Goal: Browse casually

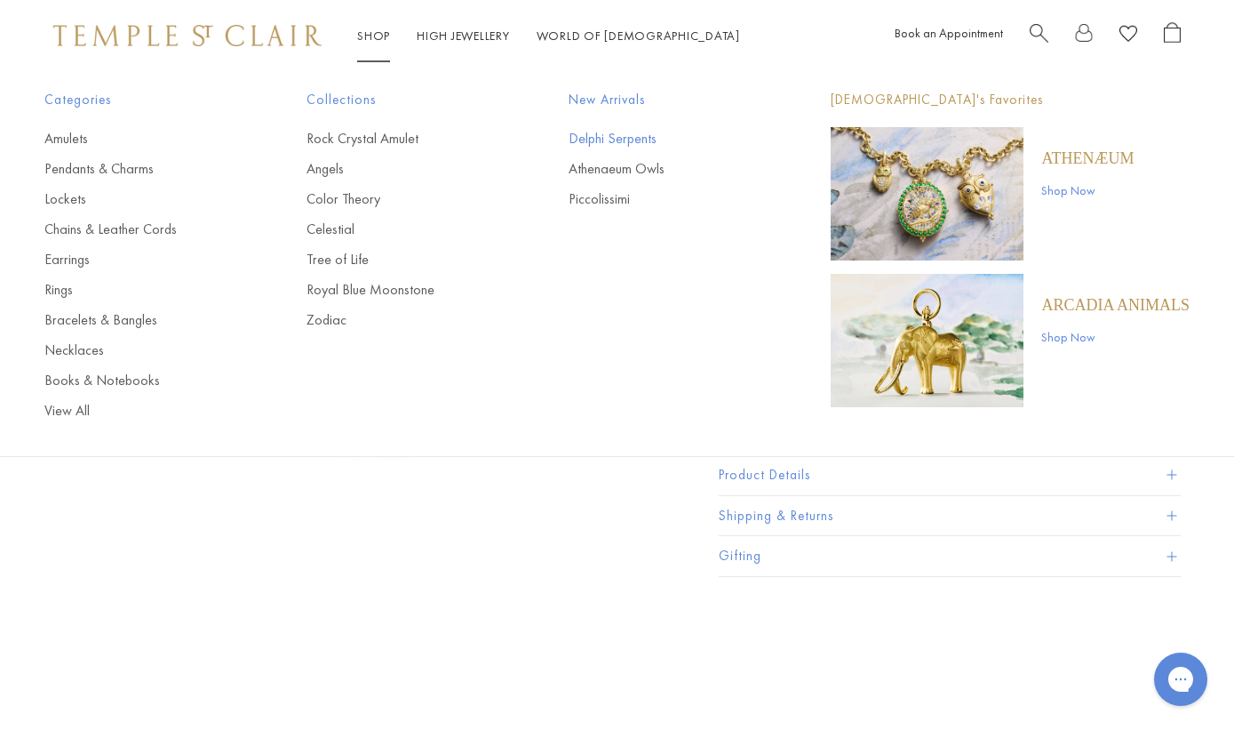
click at [617, 145] on link "Delphi Serpents" at bounding box center [664, 139] width 191 height 20
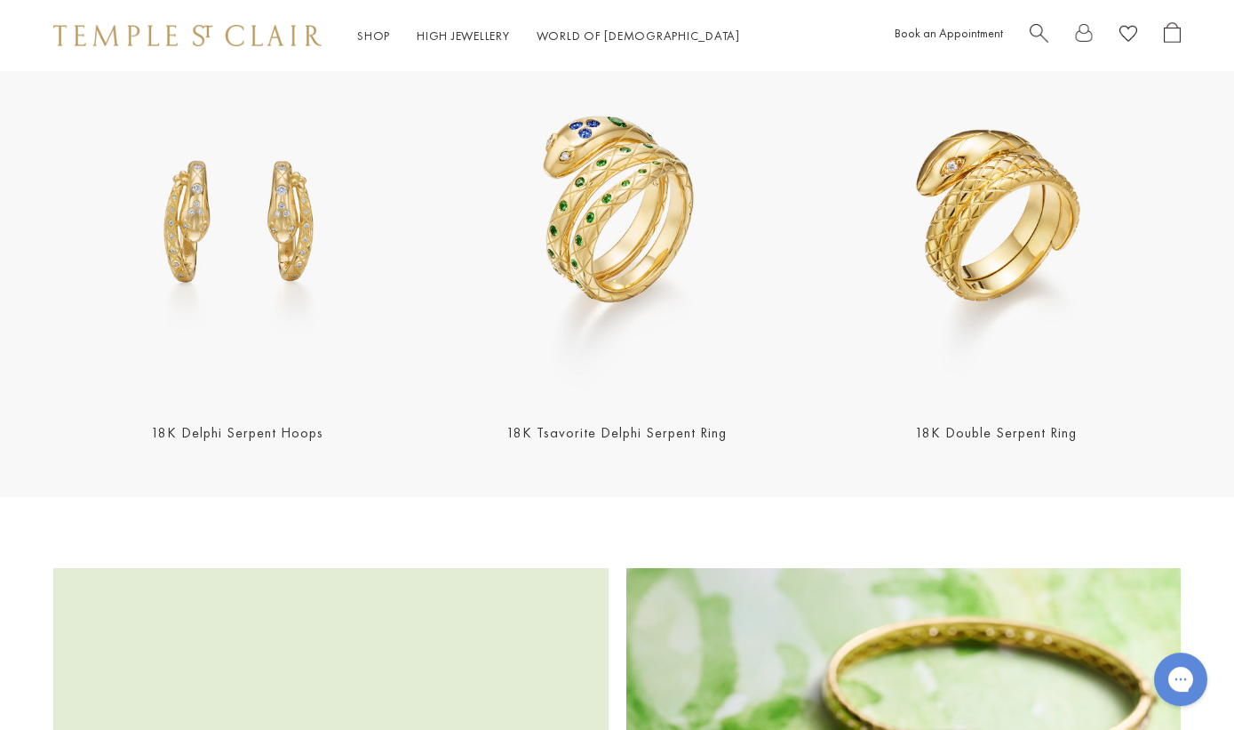
scroll to position [1813, 0]
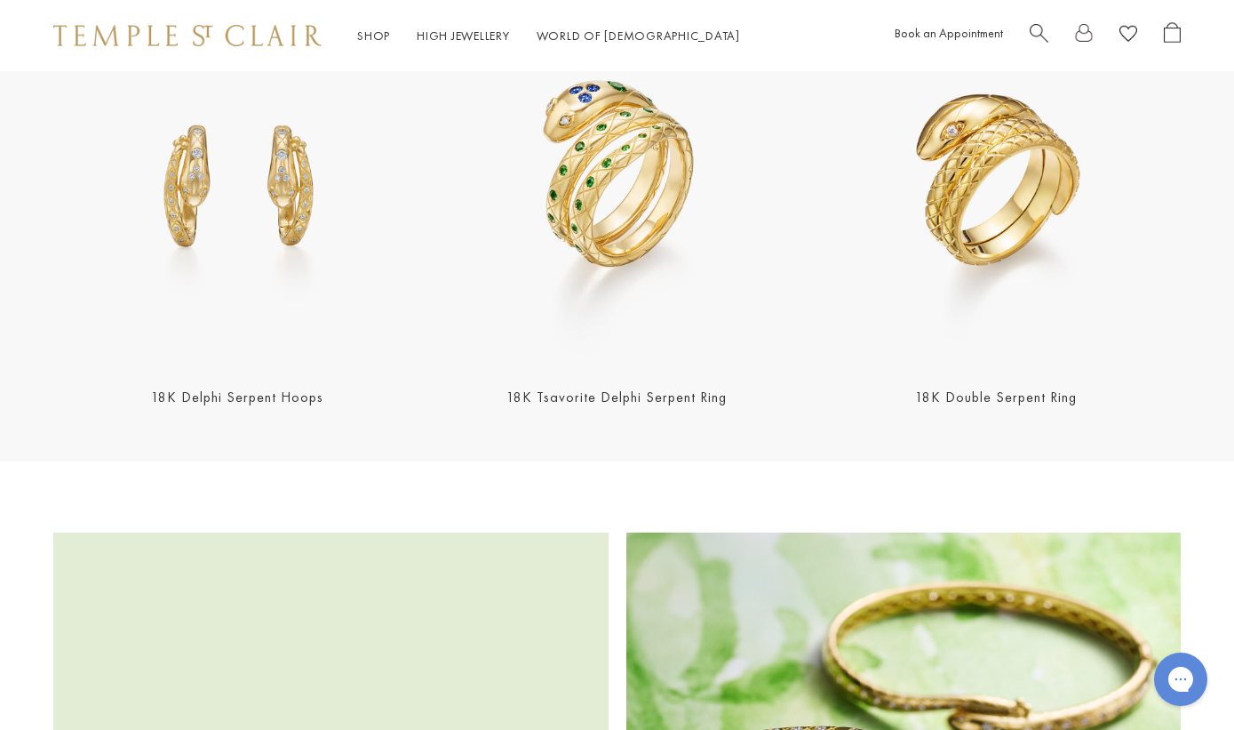
click at [261, 240] on img at bounding box center [237, 181] width 369 height 369
click at [974, 188] on img at bounding box center [996, 181] width 369 height 369
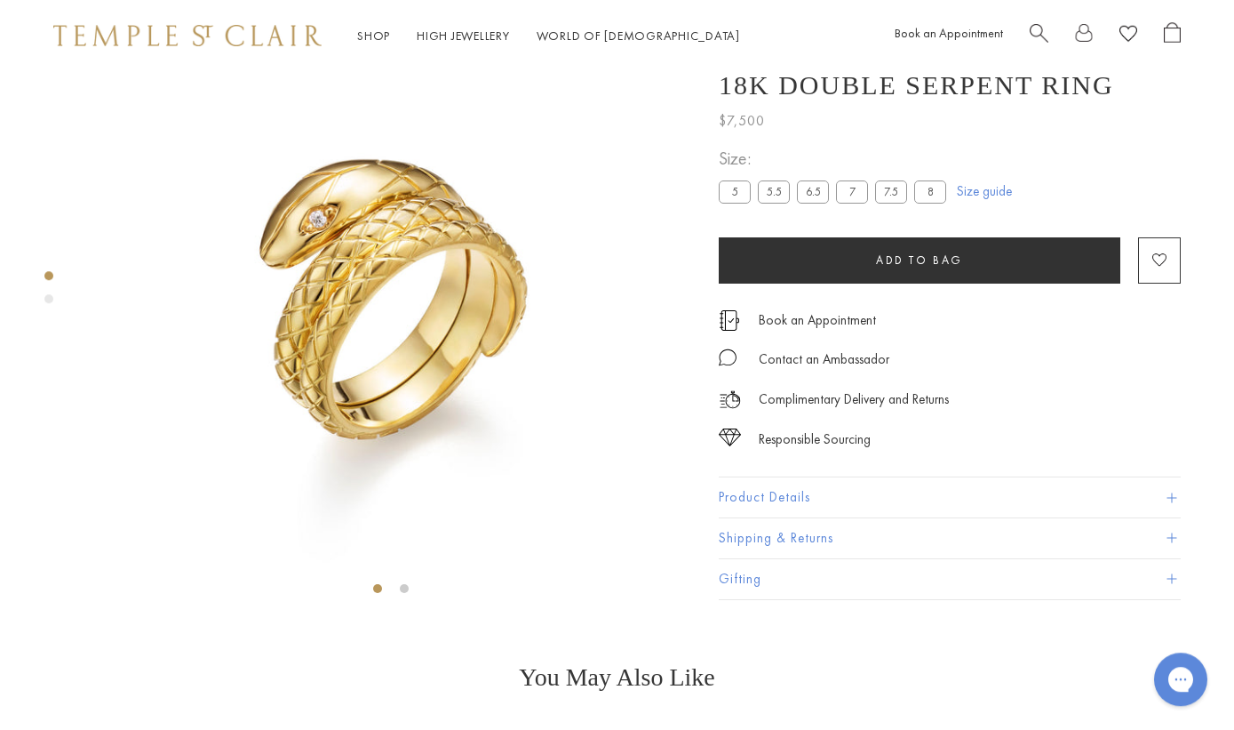
scroll to position [71, 0]
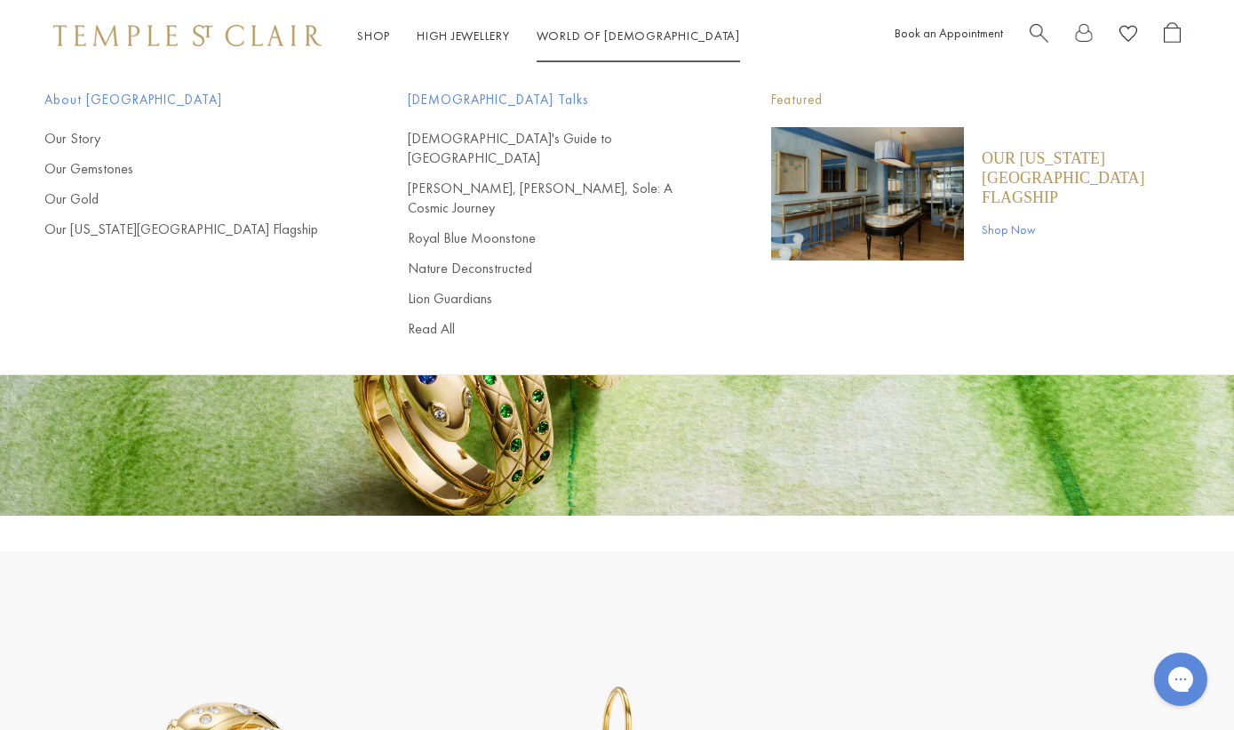
click at [587, 32] on link "World of Temple World of Temple" at bounding box center [638, 36] width 203 height 16
click at [512, 179] on link "[PERSON_NAME], [PERSON_NAME], Sole: A Cosmic Journey" at bounding box center [554, 198] width 292 height 39
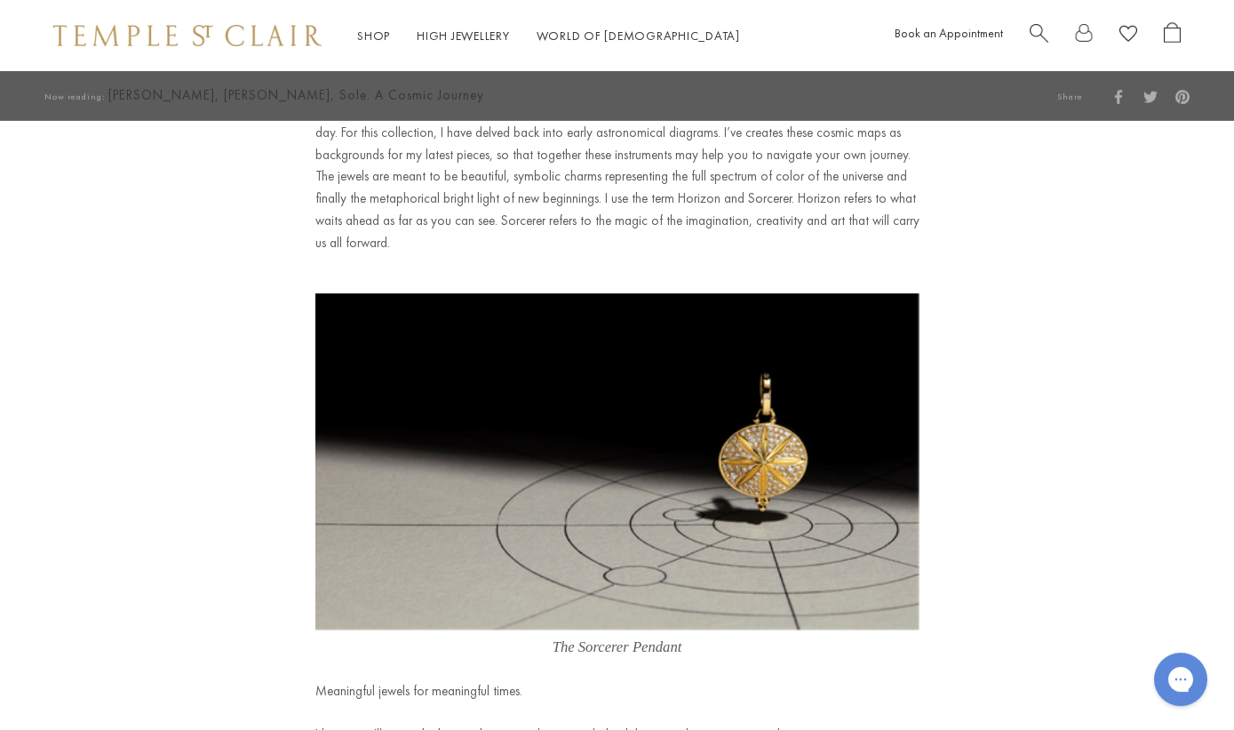
scroll to position [10242, 0]
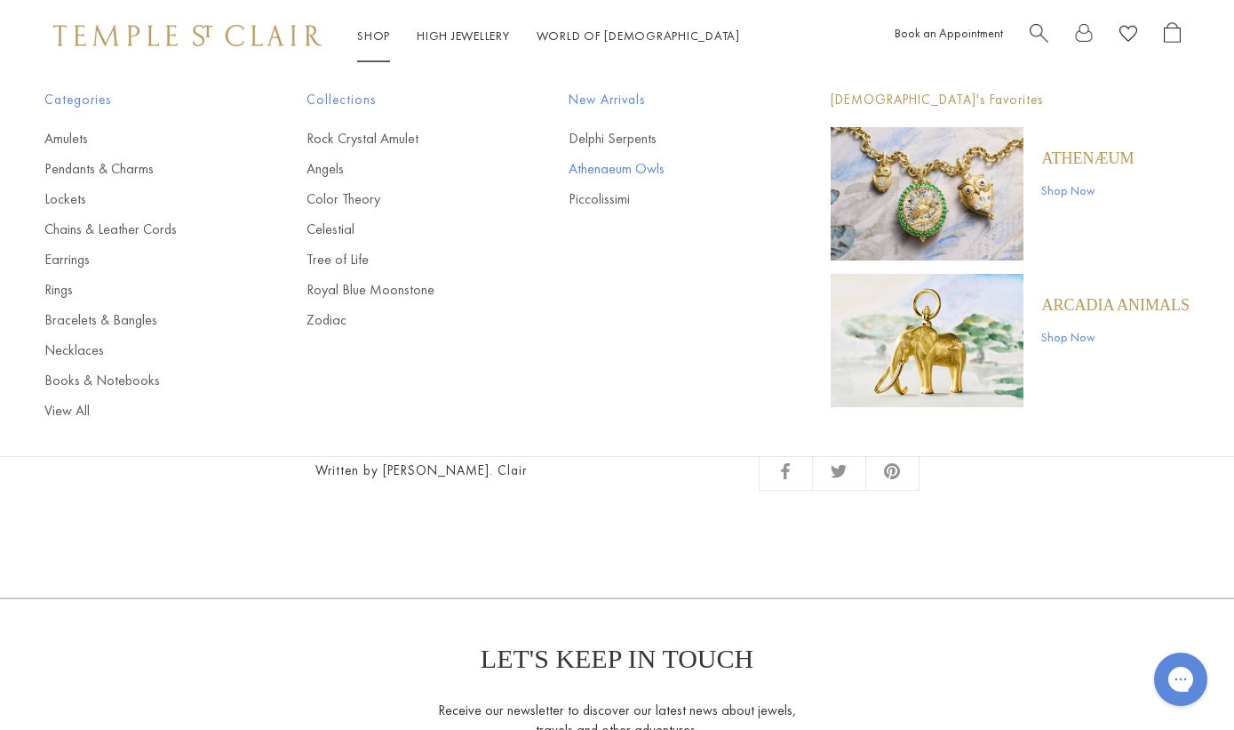
click at [626, 169] on link "Athenaeum Owls" at bounding box center [664, 169] width 191 height 20
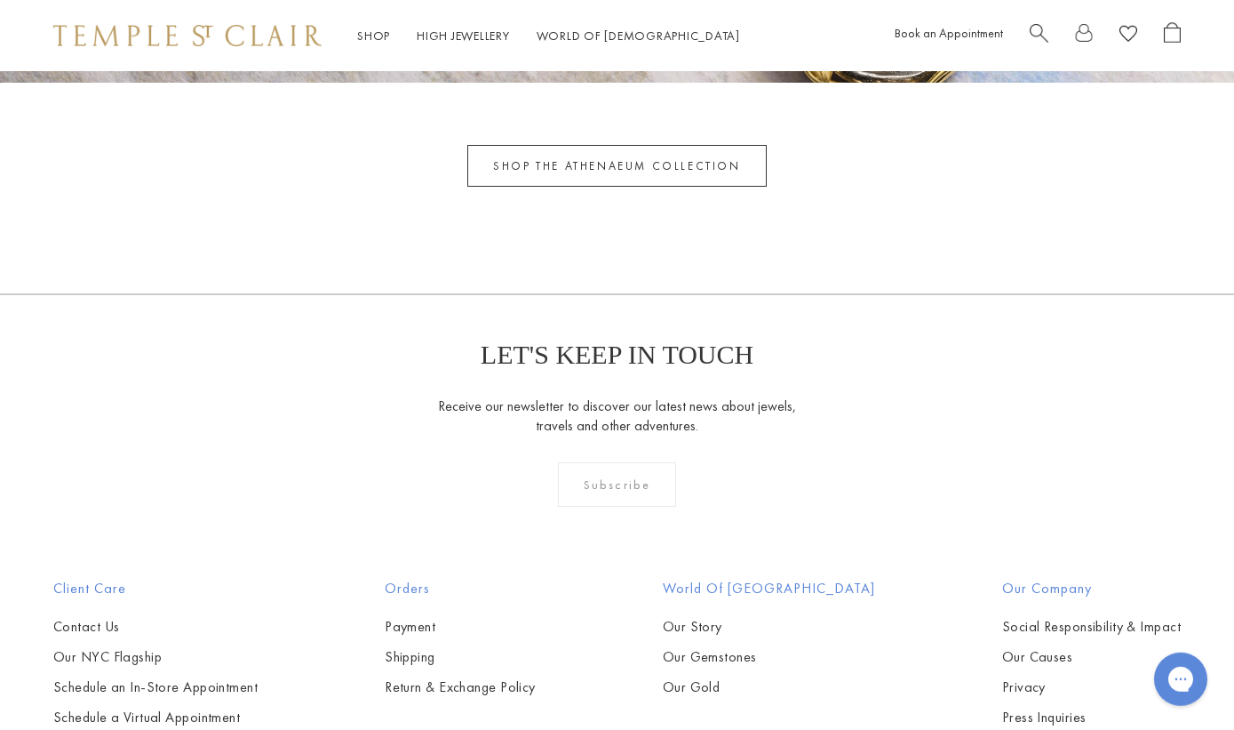
scroll to position [4895, 0]
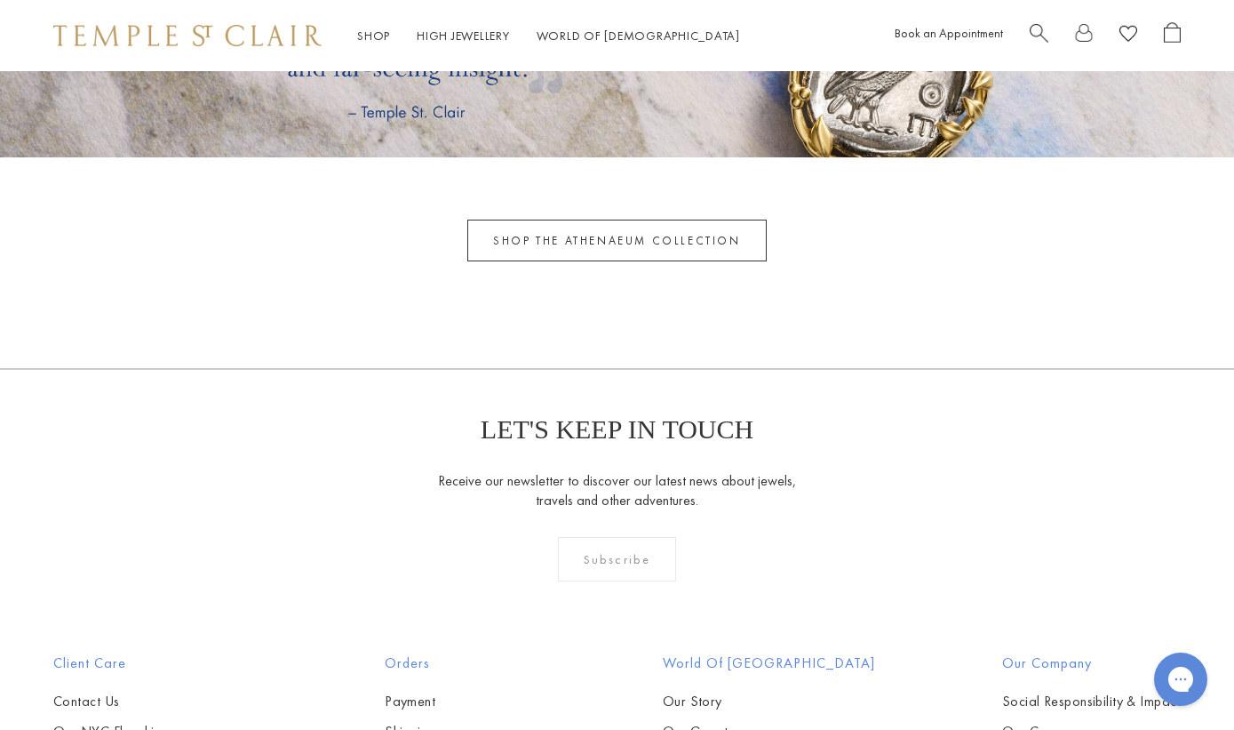
click at [610, 254] on link "SHOP THE ATHENAEUM COLLECTION" at bounding box center [616, 240] width 299 height 42
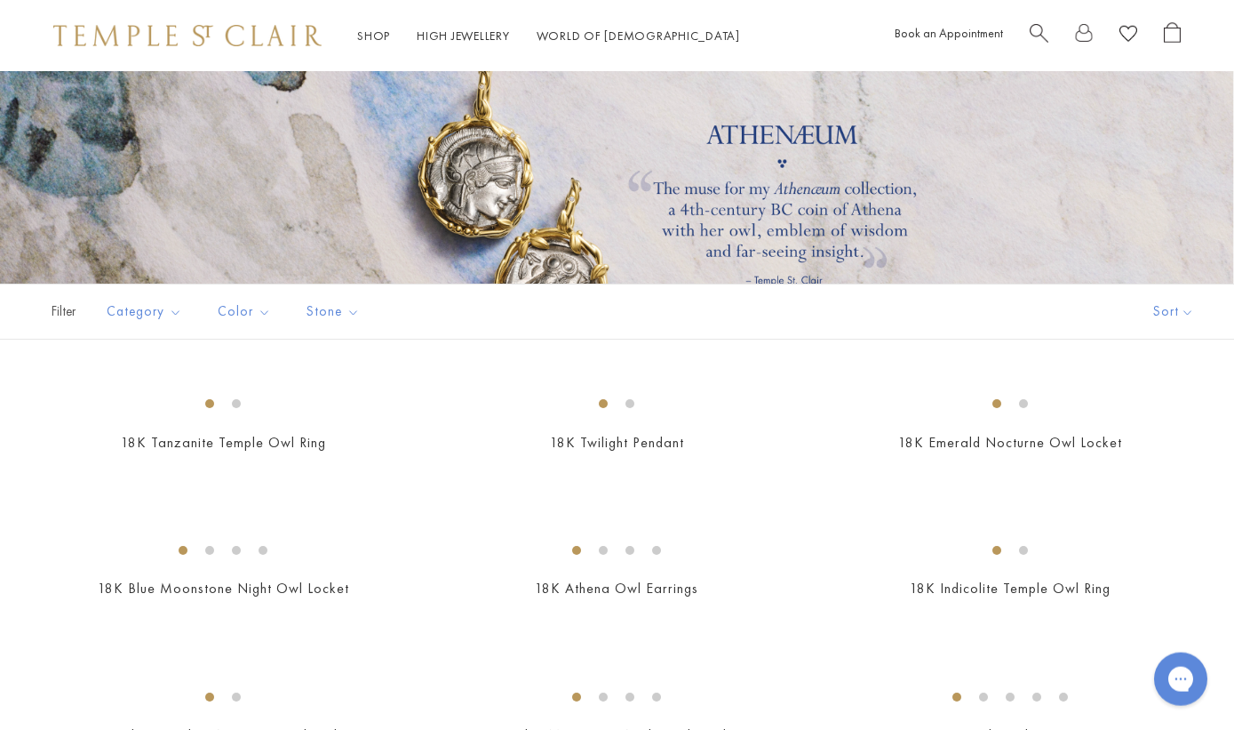
scroll to position [181, 0]
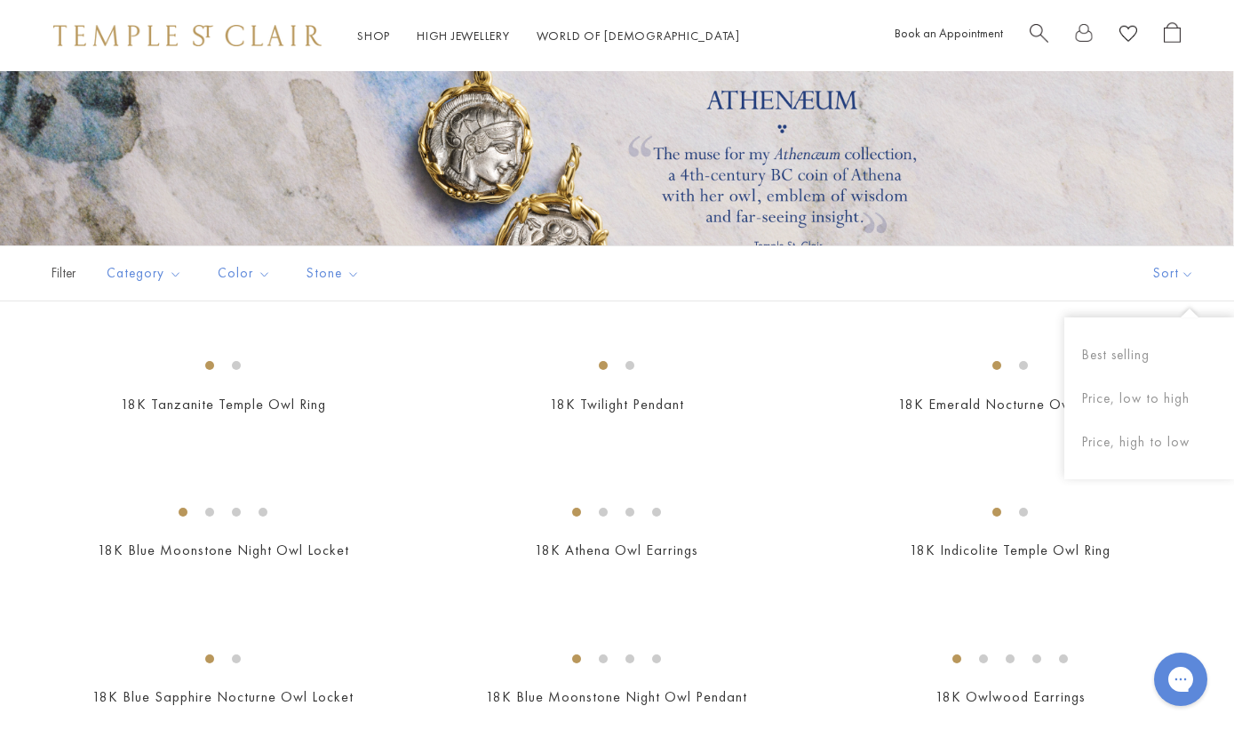
click at [1156, 279] on button "Sort" at bounding box center [1173, 273] width 121 height 54
click at [1174, 395] on button "Price, low to high" at bounding box center [1150, 399] width 170 height 44
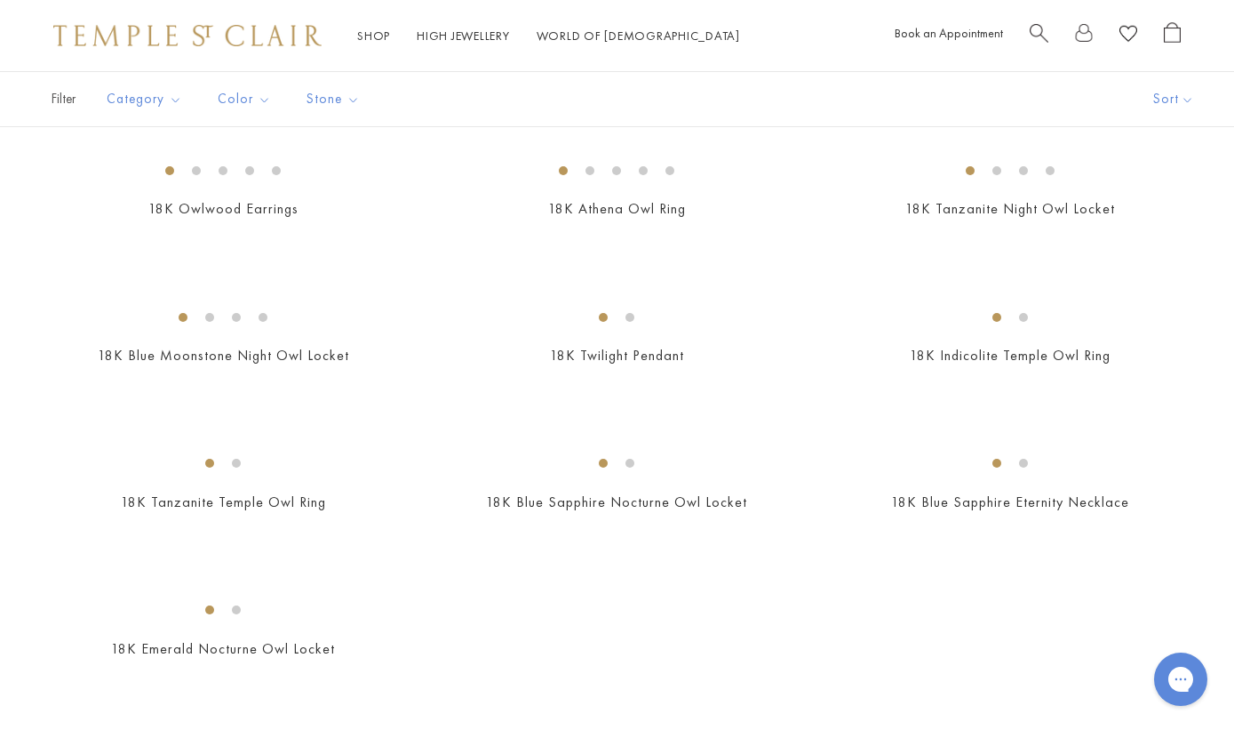
scroll to position [272, 0]
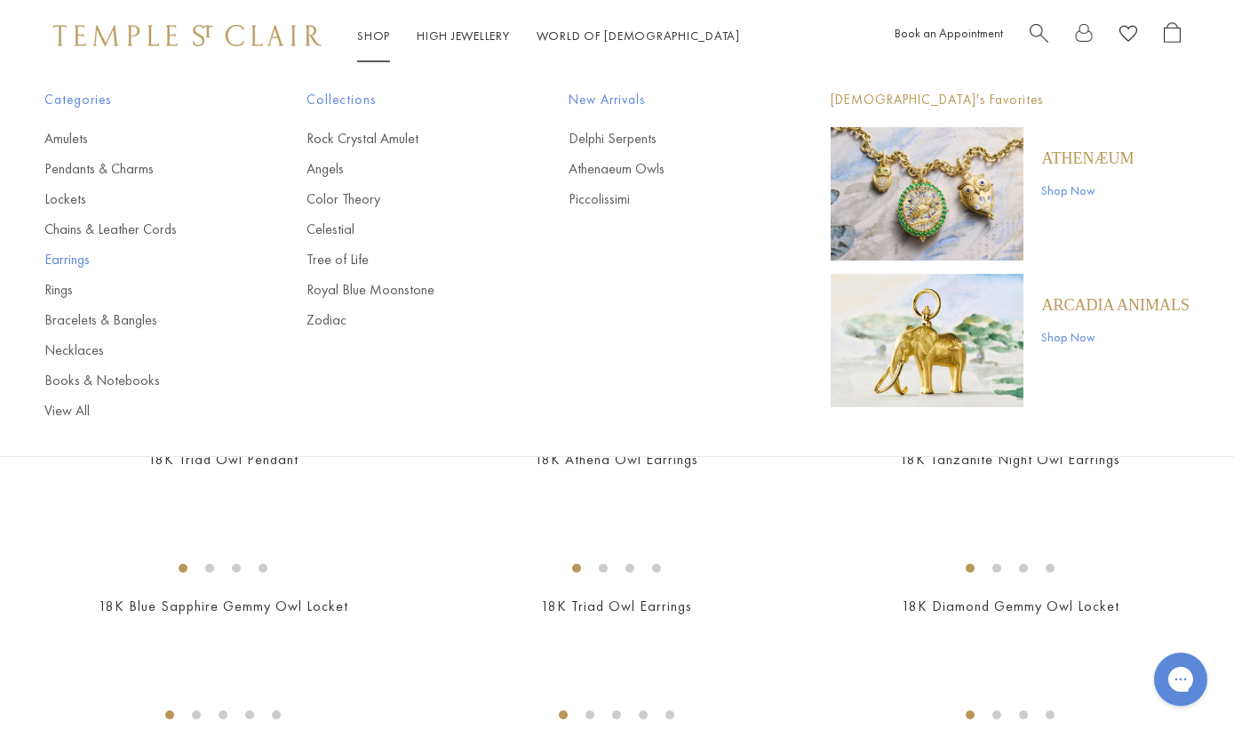
click at [56, 254] on link "Earrings" at bounding box center [139, 260] width 191 height 20
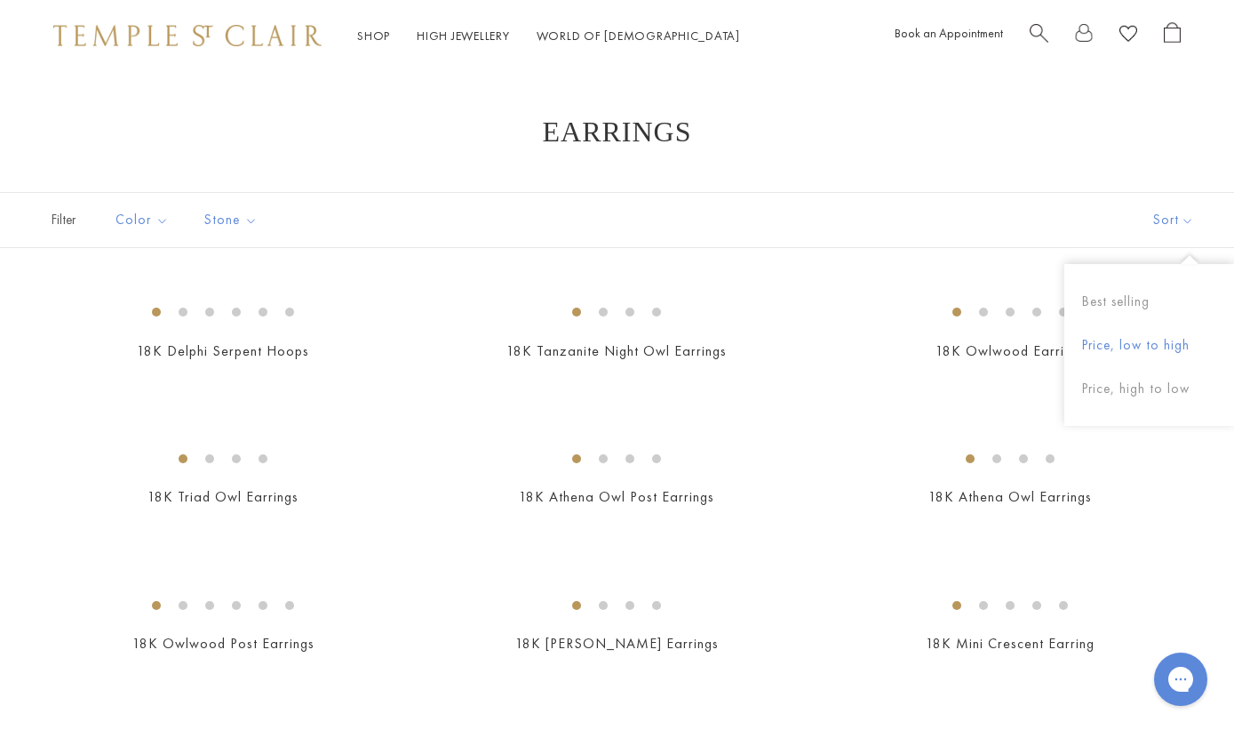
click at [1170, 345] on button "Price, low to high" at bounding box center [1150, 345] width 170 height 44
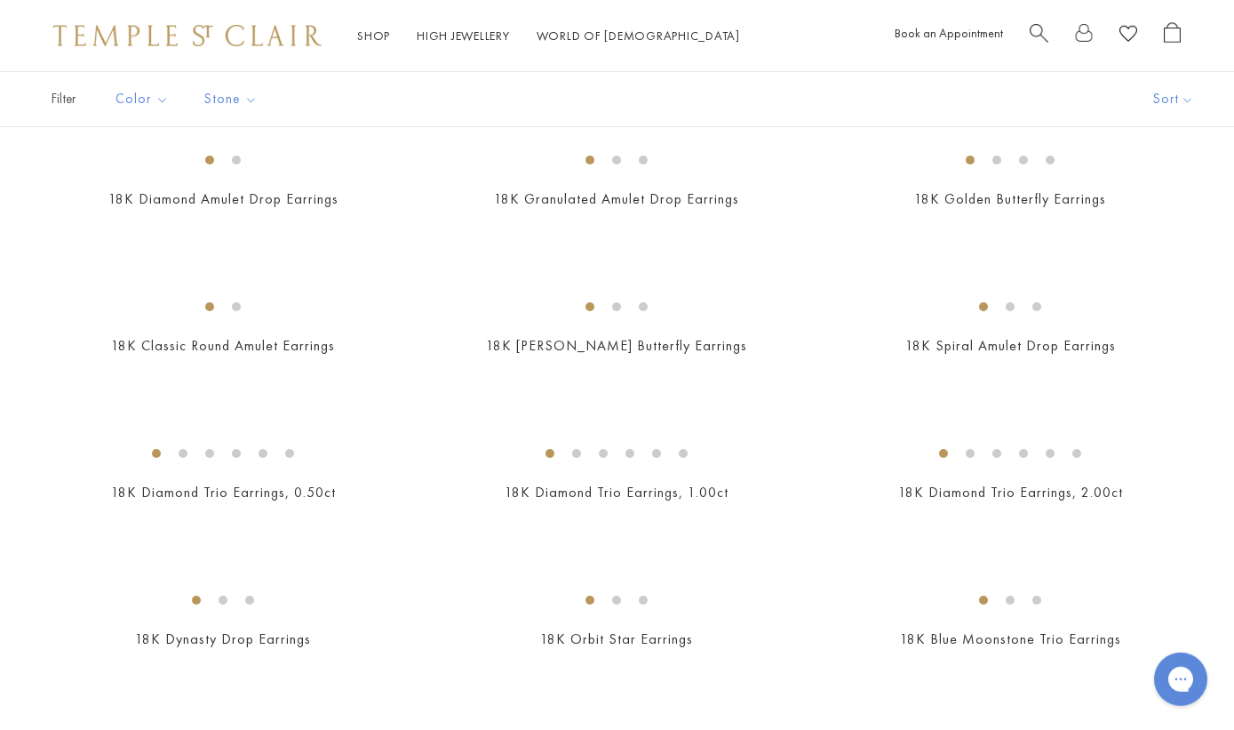
scroll to position [997, 0]
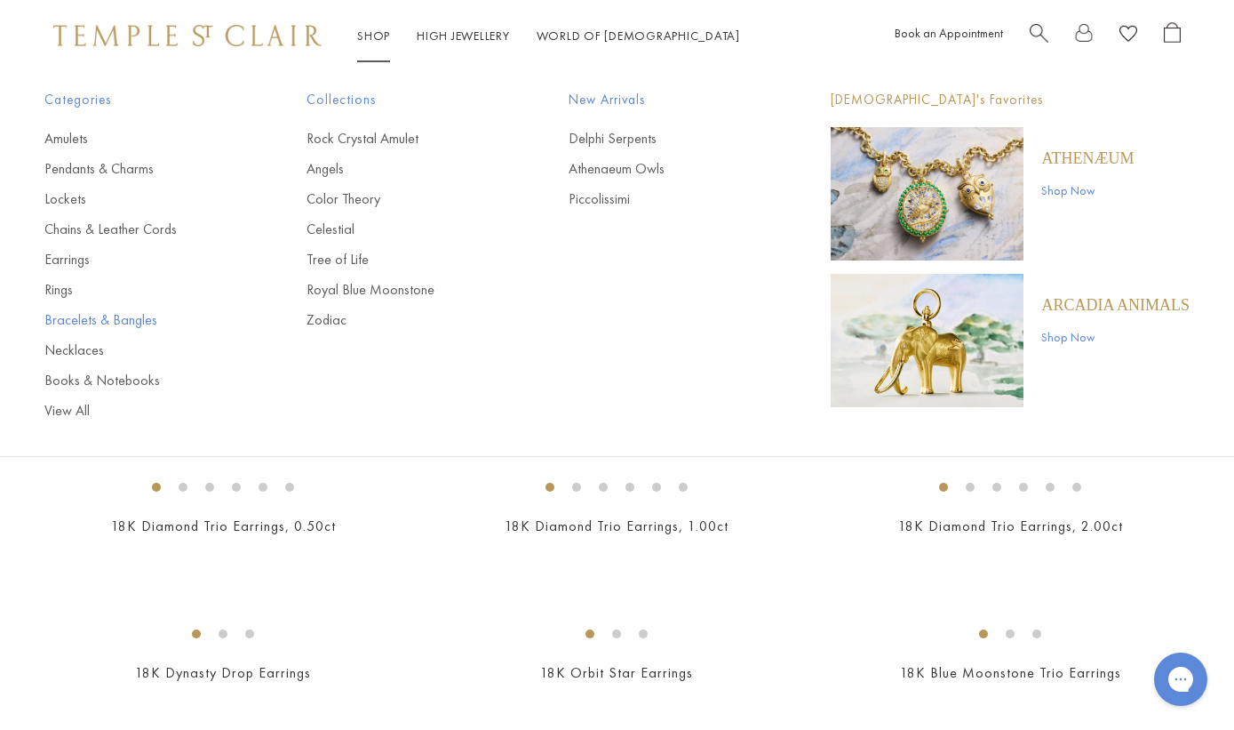
click at [59, 320] on link "Bracelets & Bangles" at bounding box center [139, 320] width 191 height 20
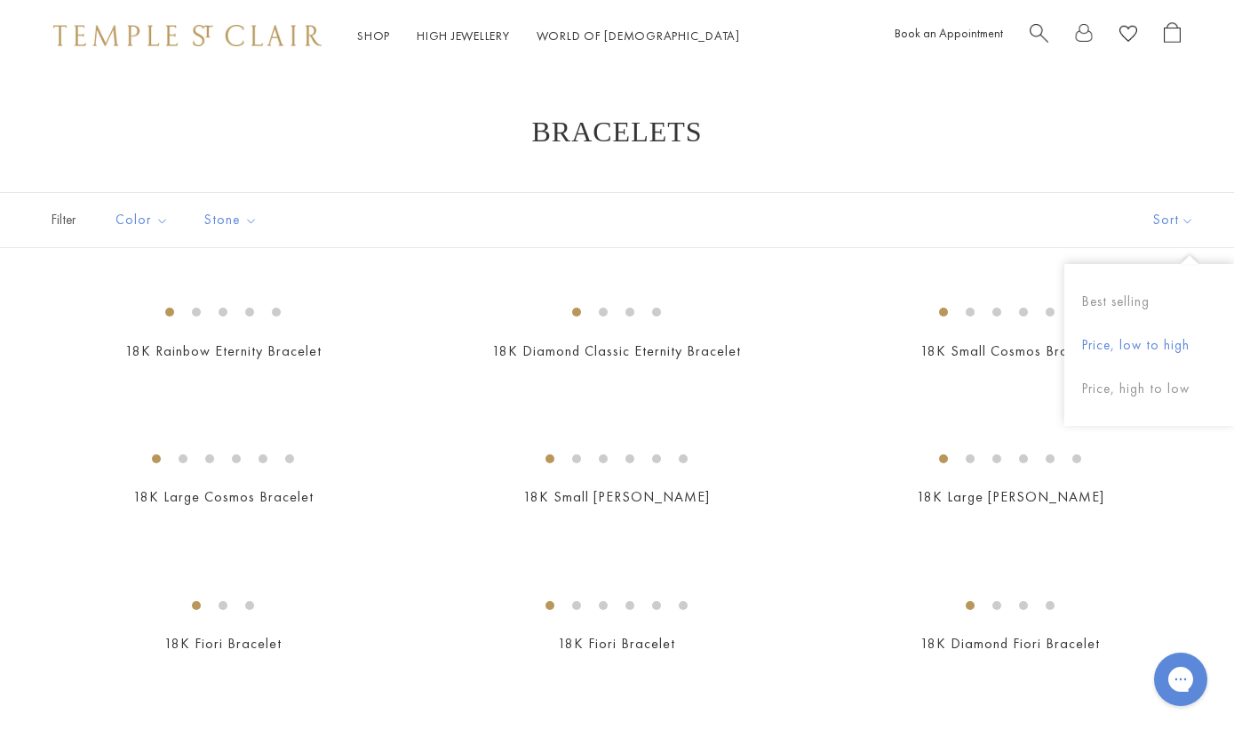
click at [1166, 338] on button "Price, low to high" at bounding box center [1150, 345] width 170 height 44
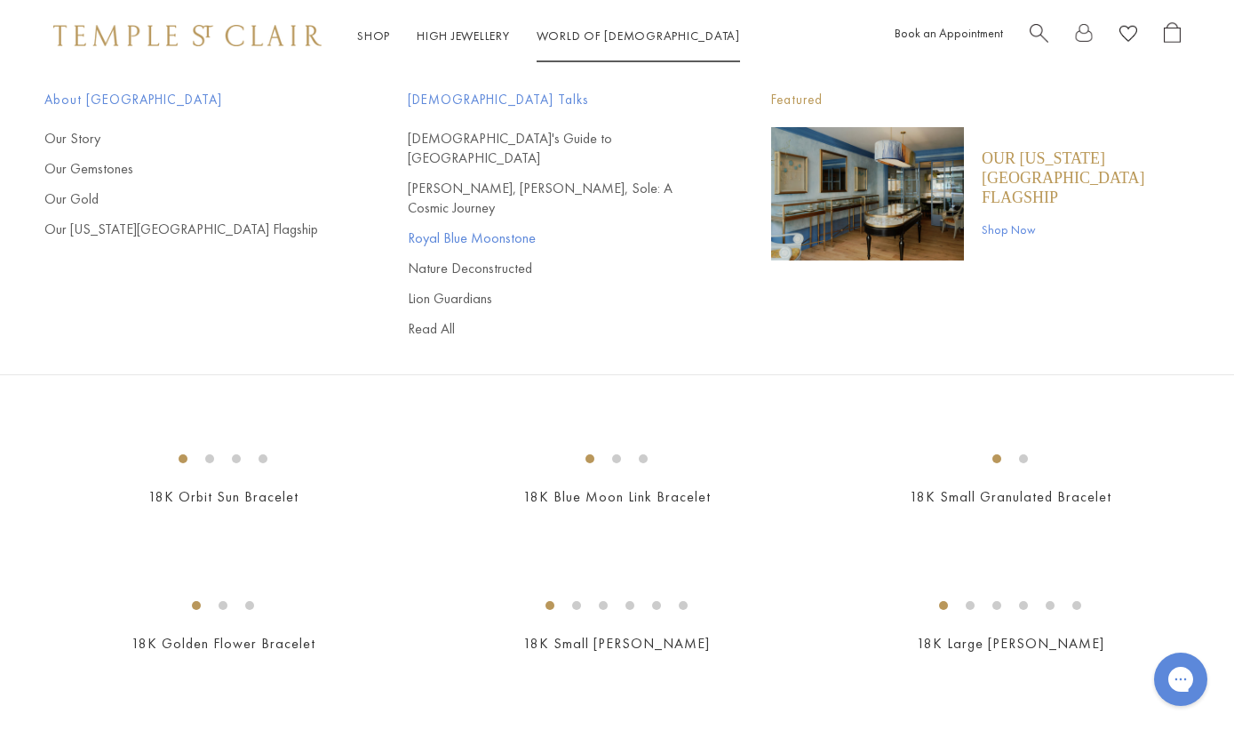
click at [498, 228] on link "Royal Blue Moonstone" at bounding box center [554, 238] width 292 height 20
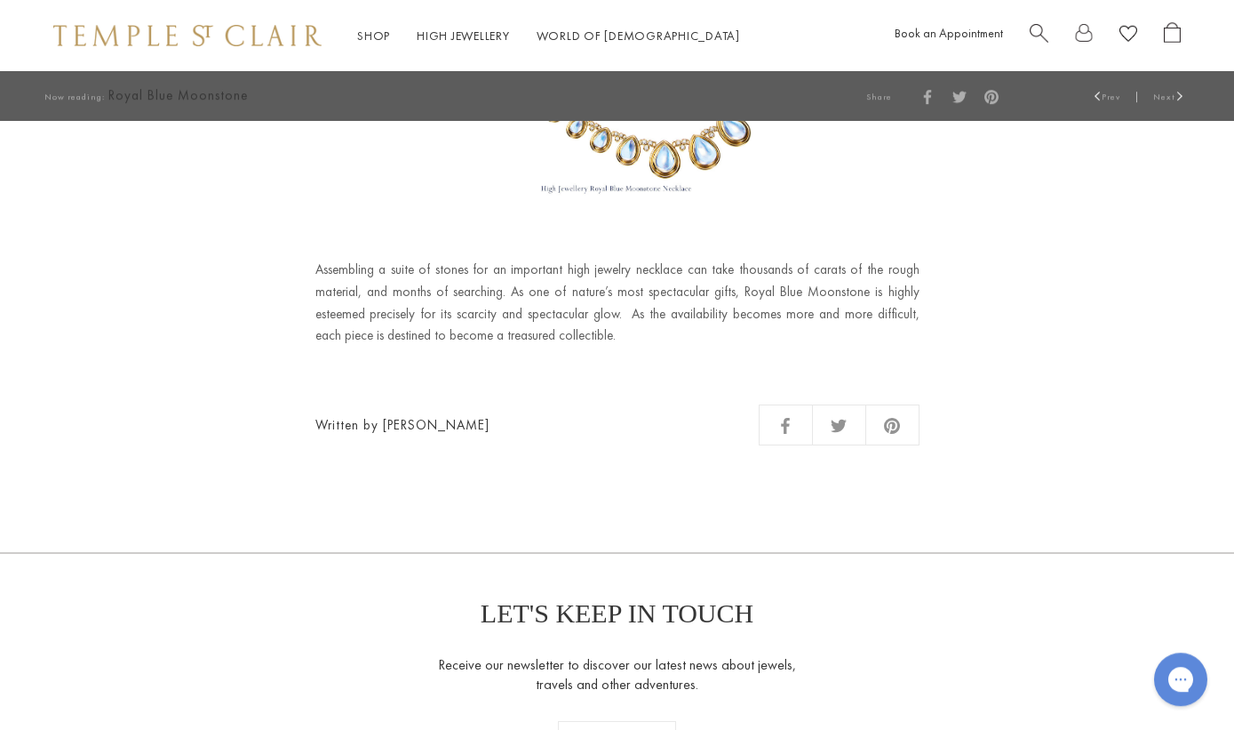
scroll to position [2538, 0]
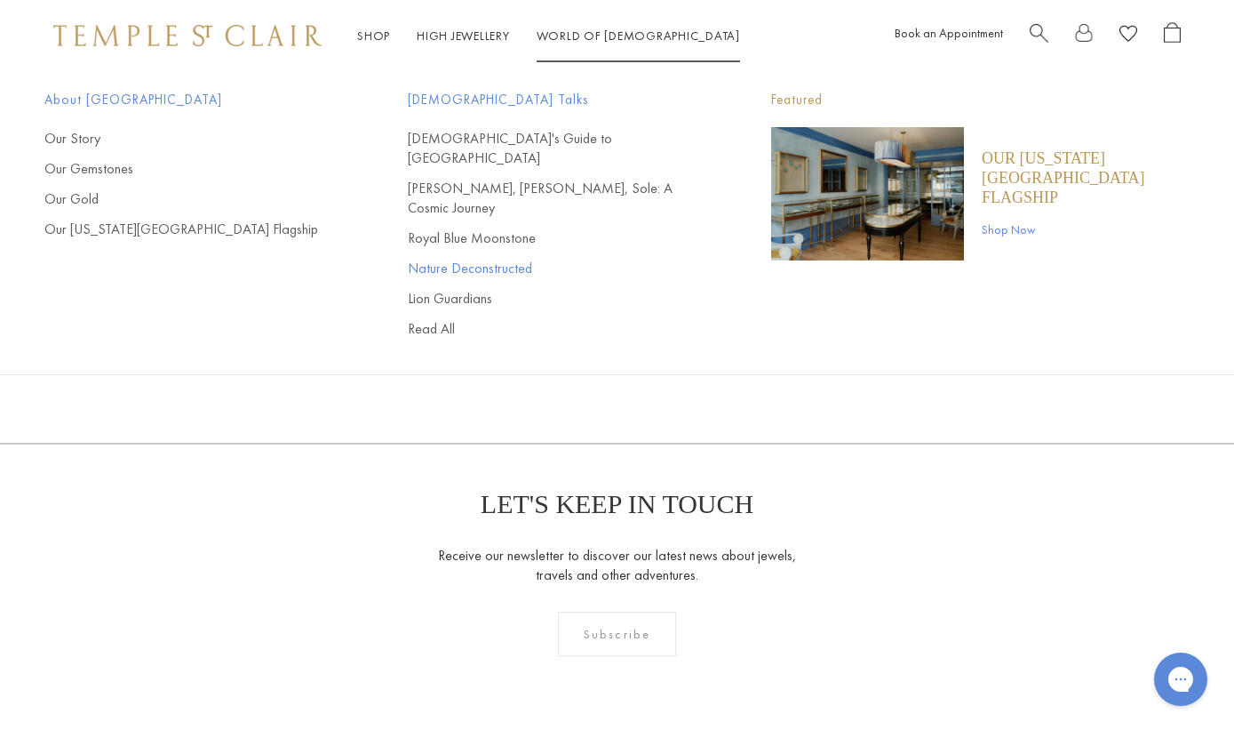
click at [499, 259] on link "Nature Deconstructed" at bounding box center [554, 269] width 292 height 20
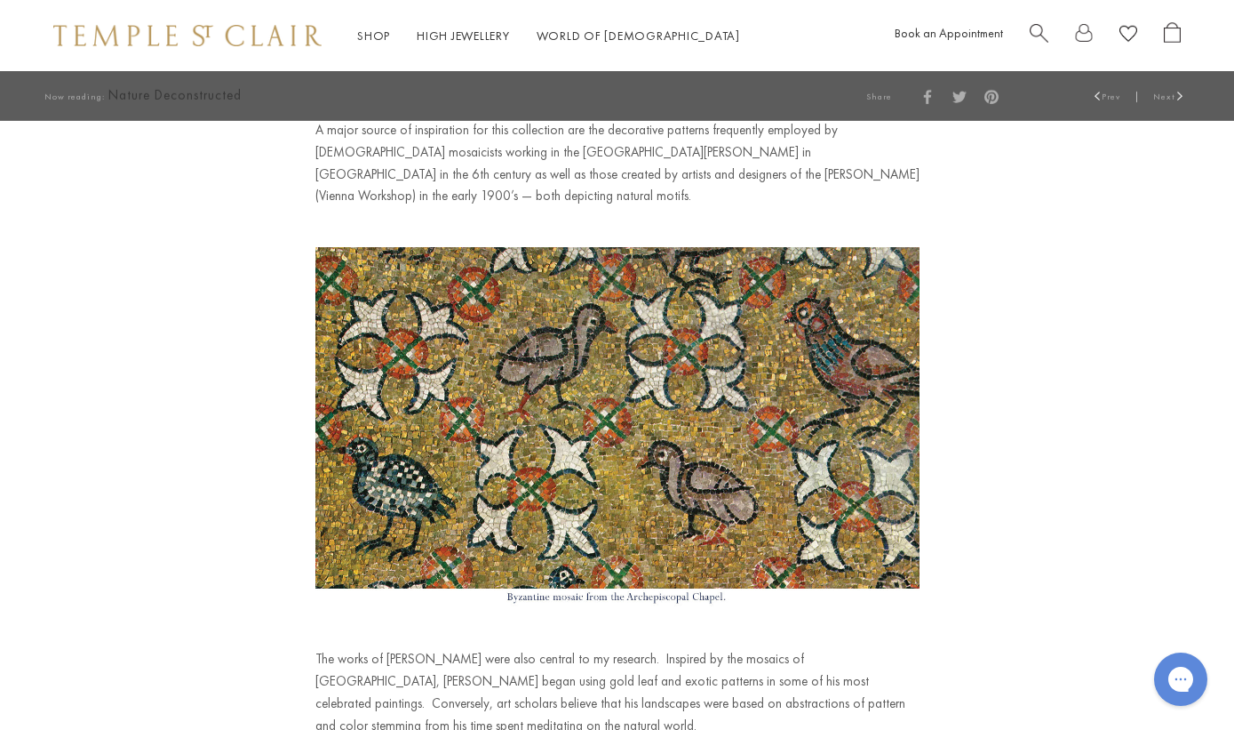
scroll to position [1994, 0]
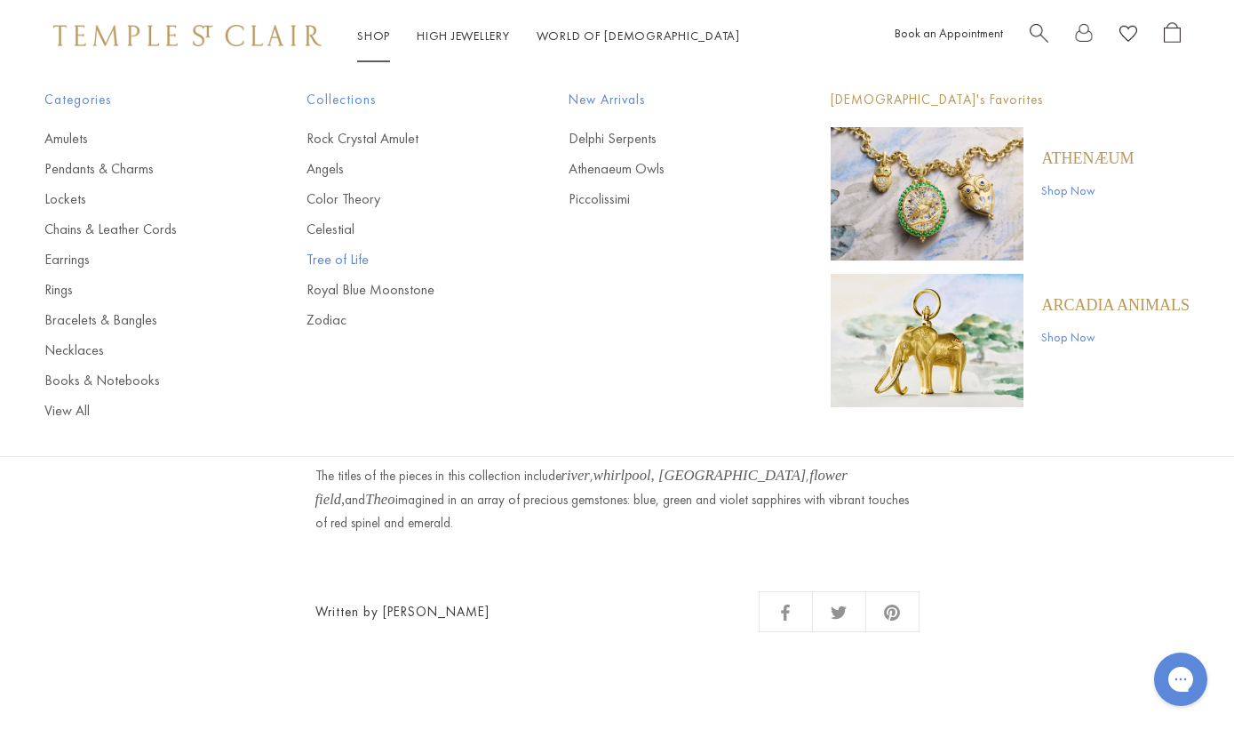
click at [342, 257] on link "Tree of Life" at bounding box center [402, 260] width 191 height 20
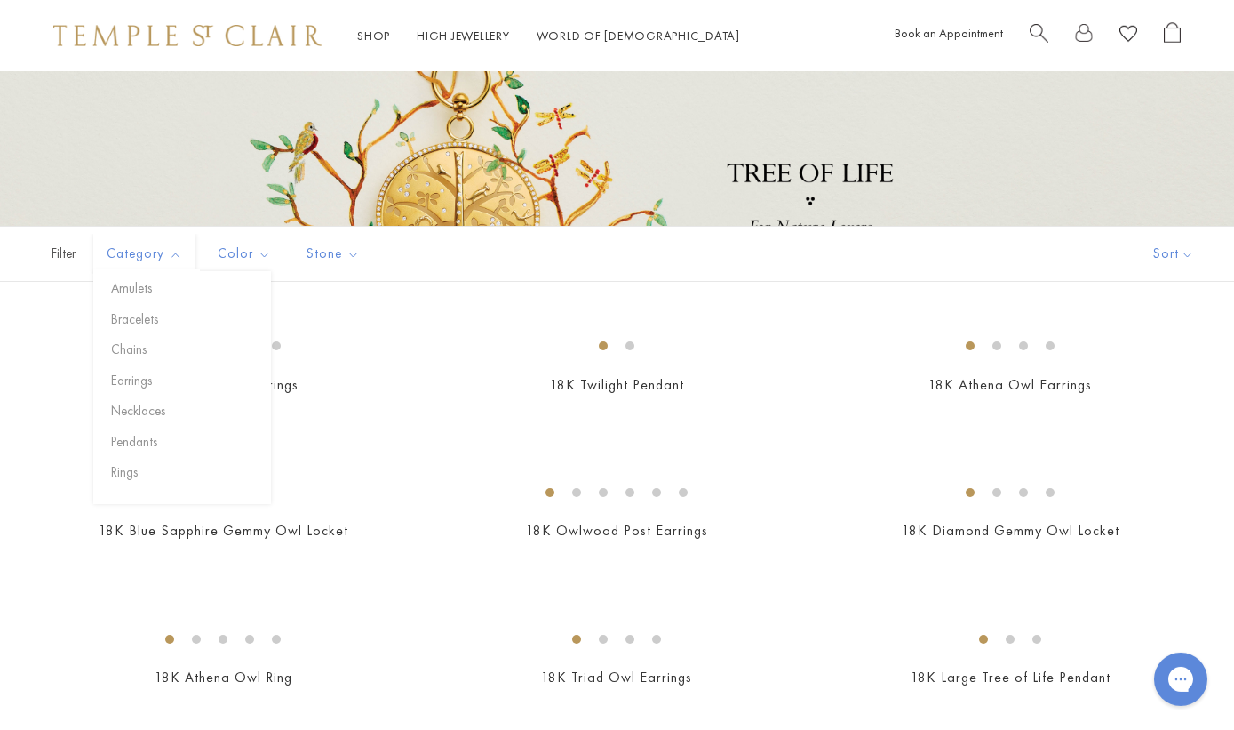
scroll to position [272, 0]
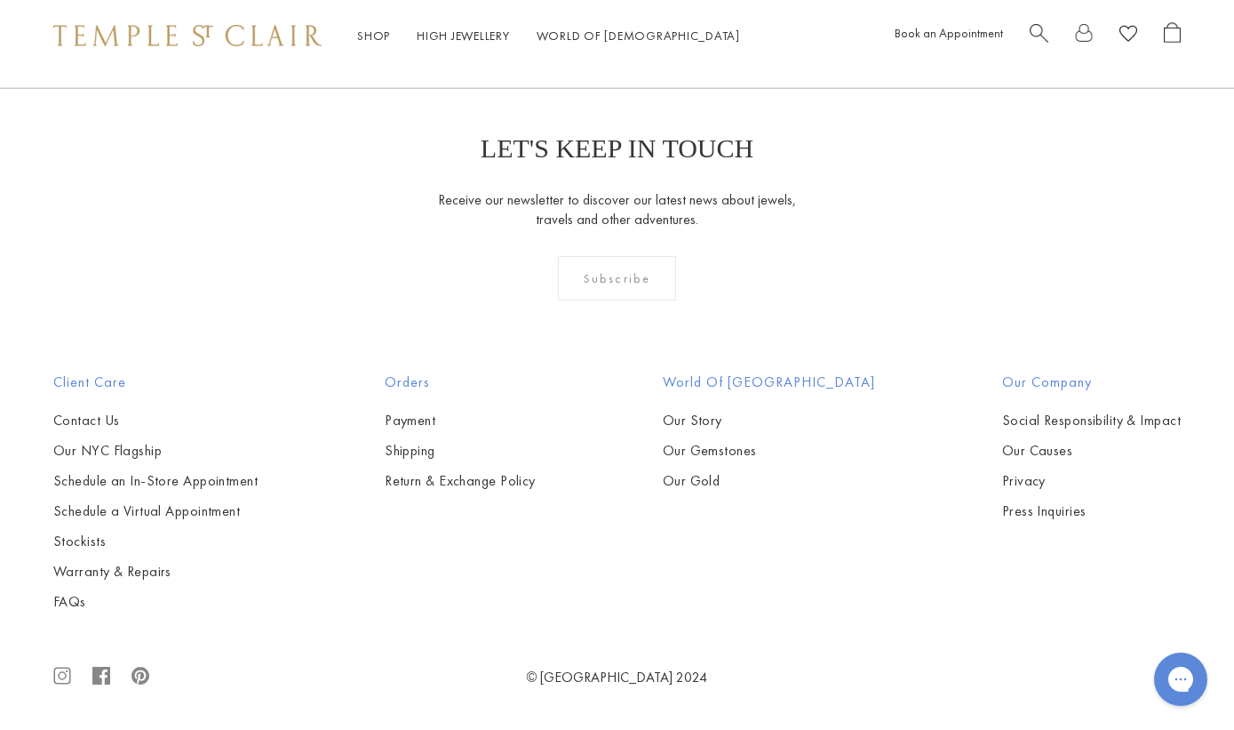
scroll to position [6254, 0]
